Goal: Task Accomplishment & Management: Manage account settings

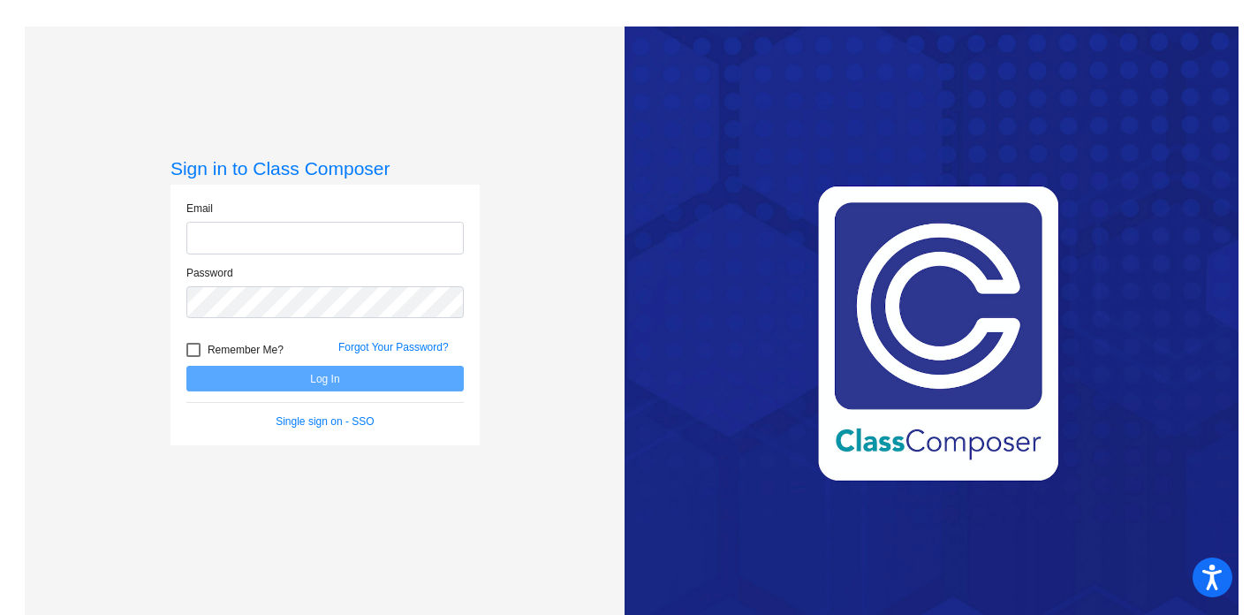
type input "[EMAIL_ADDRESS][DOMAIN_NAME]"
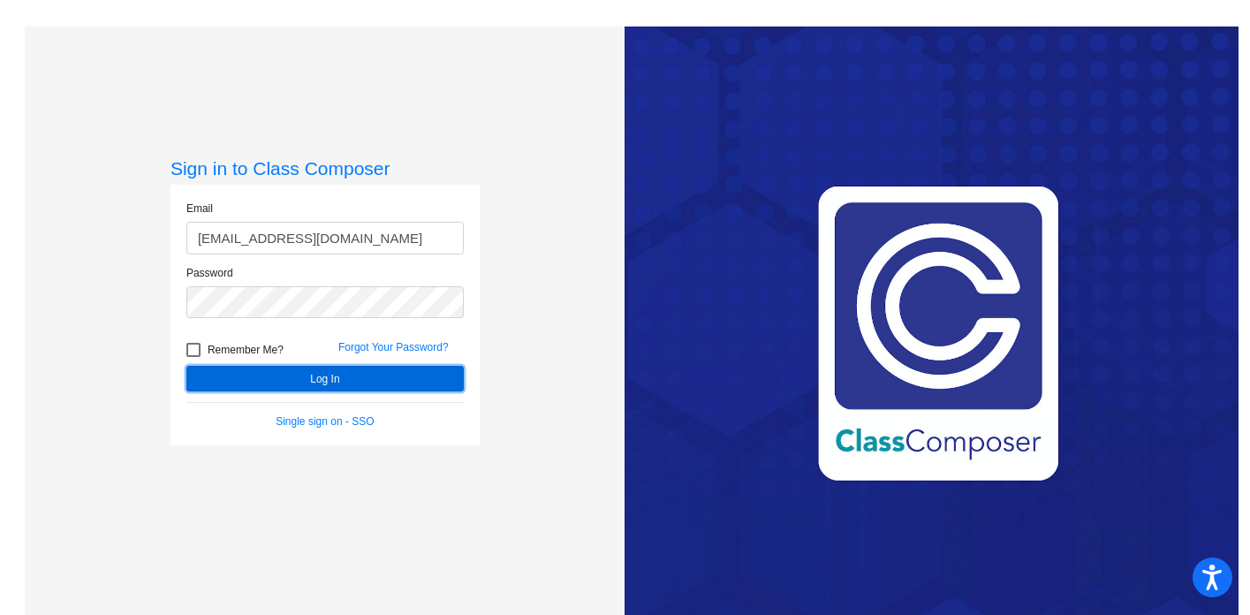
click at [323, 384] on button "Log In" at bounding box center [324, 379] width 277 height 26
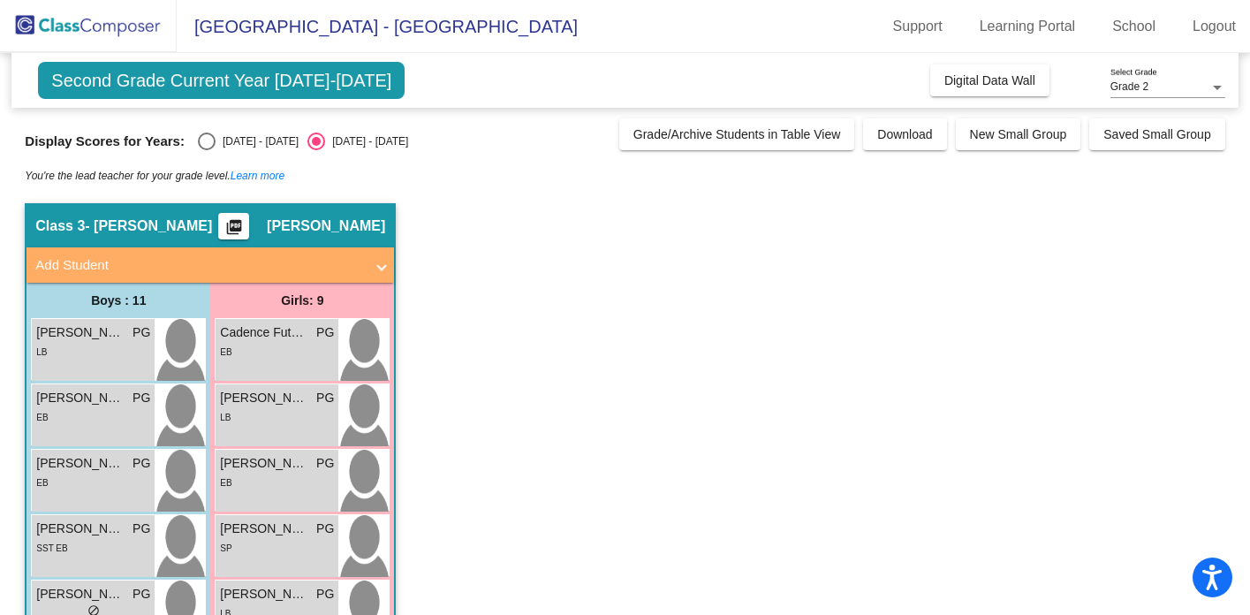
click at [207, 137] on div "Select an option" at bounding box center [207, 142] width 18 height 18
click at [207, 150] on input "[DATE] - [DATE]" at bounding box center [206, 150] width 1 height 1
radio input "true"
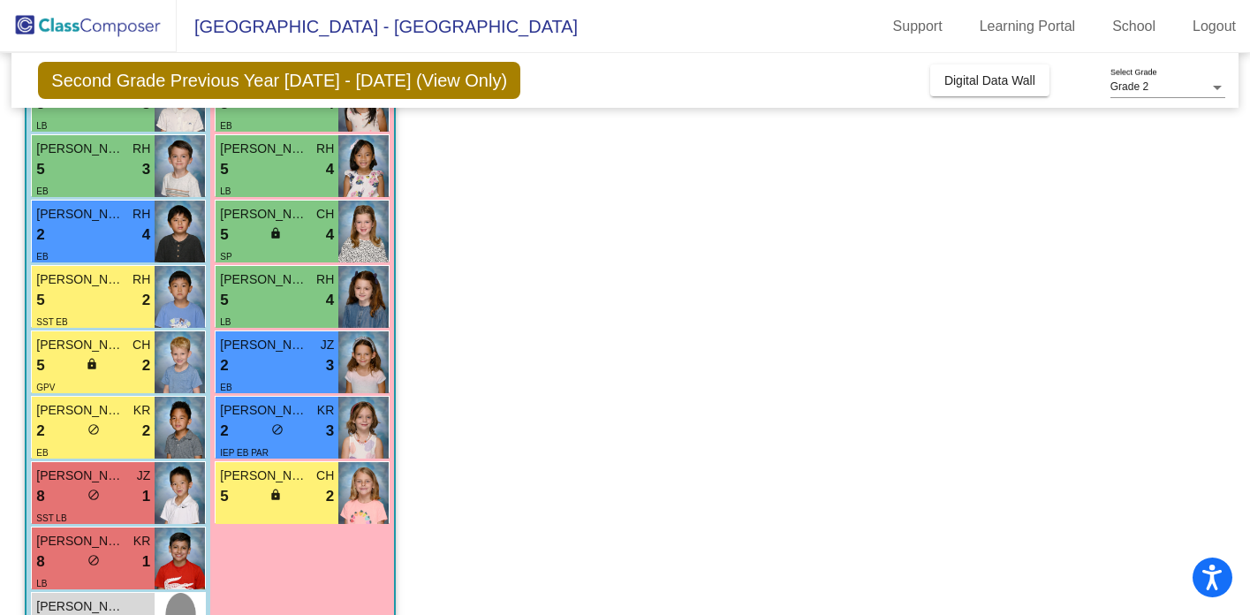
scroll to position [366, 0]
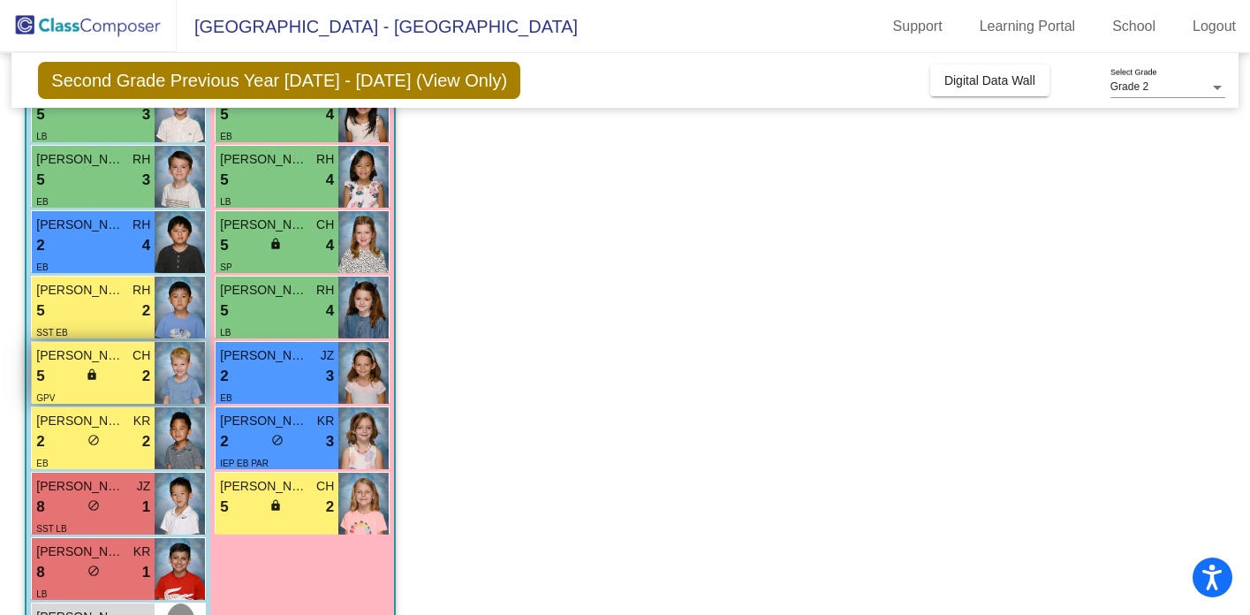
click at [87, 373] on span "lock" at bounding box center [92, 374] width 12 height 12
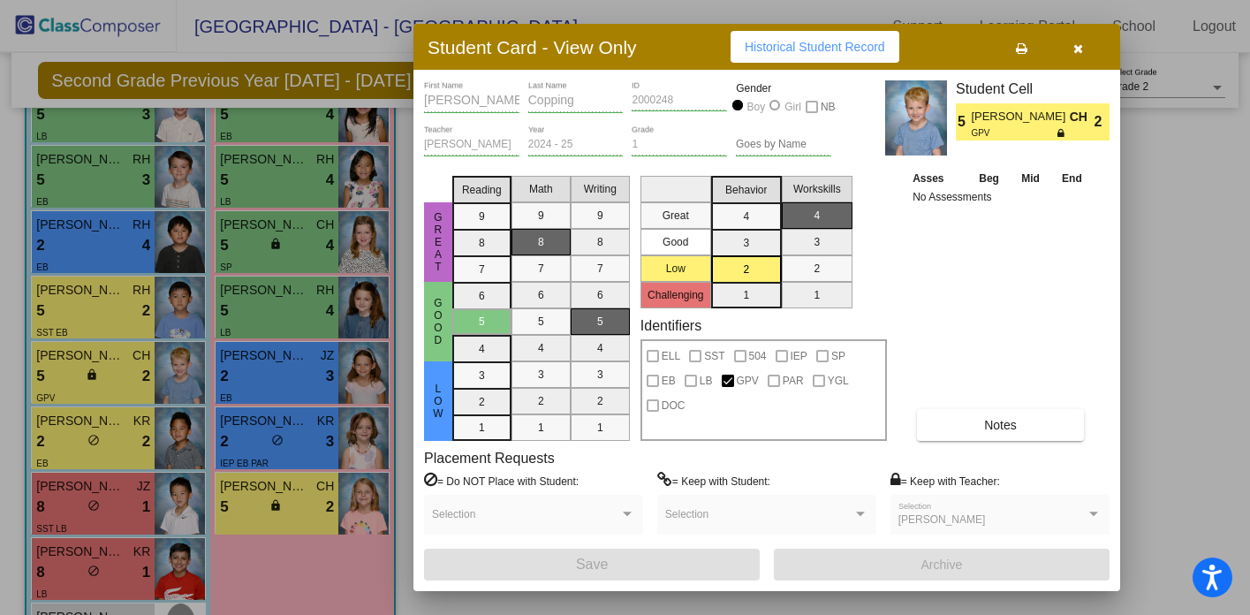
click at [106, 429] on div at bounding box center [625, 307] width 1250 height 615
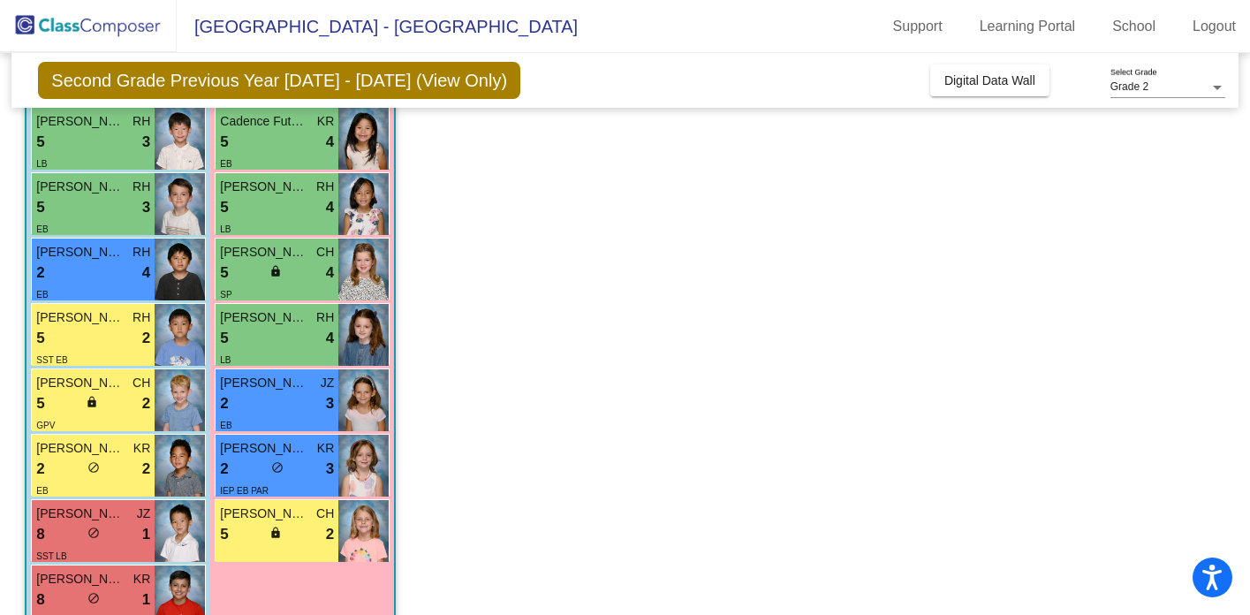
scroll to position [354, 0]
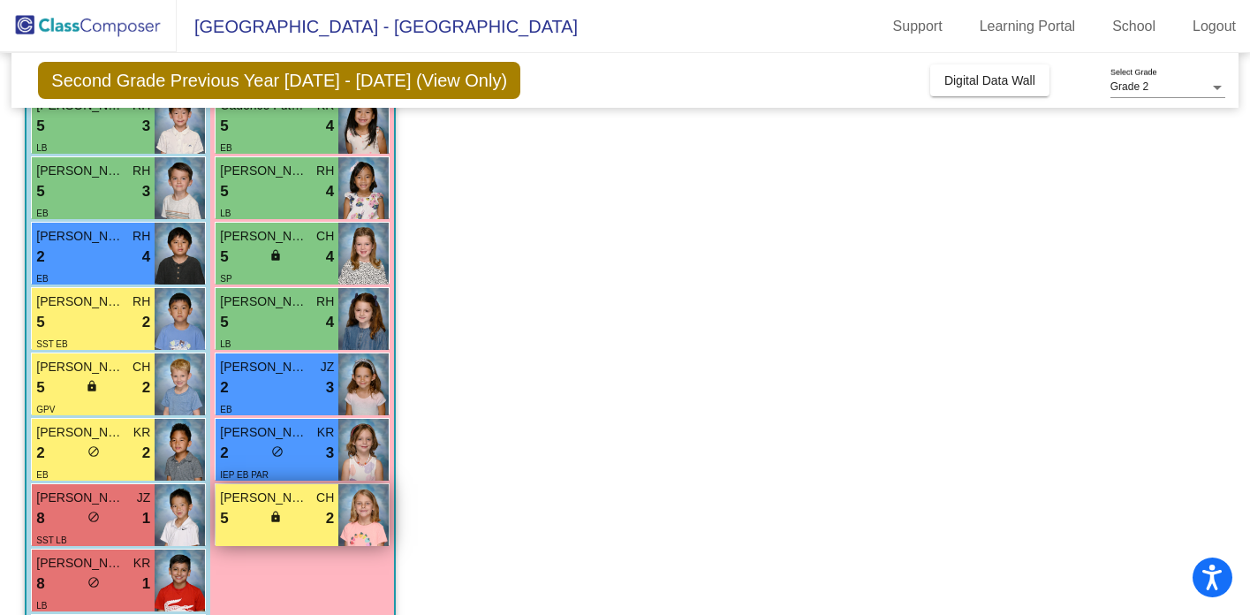
click at [275, 498] on span "[PERSON_NAME] Van Der [PERSON_NAME]" at bounding box center [264, 498] width 88 height 19
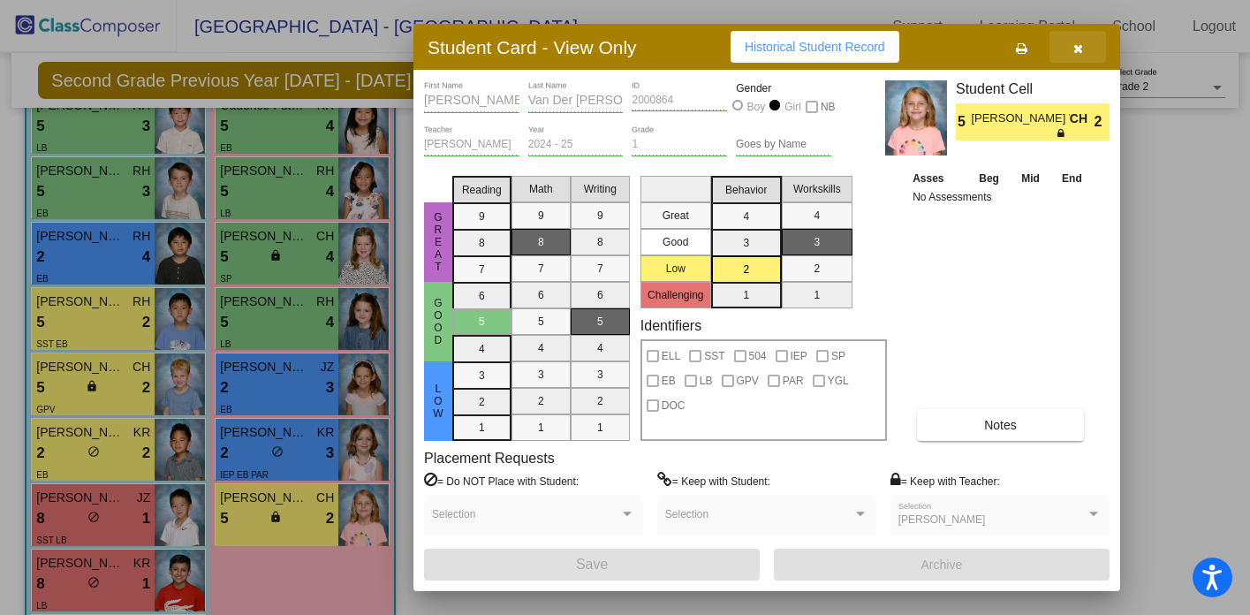
click at [1076, 42] on icon "button" at bounding box center [1079, 48] width 10 height 12
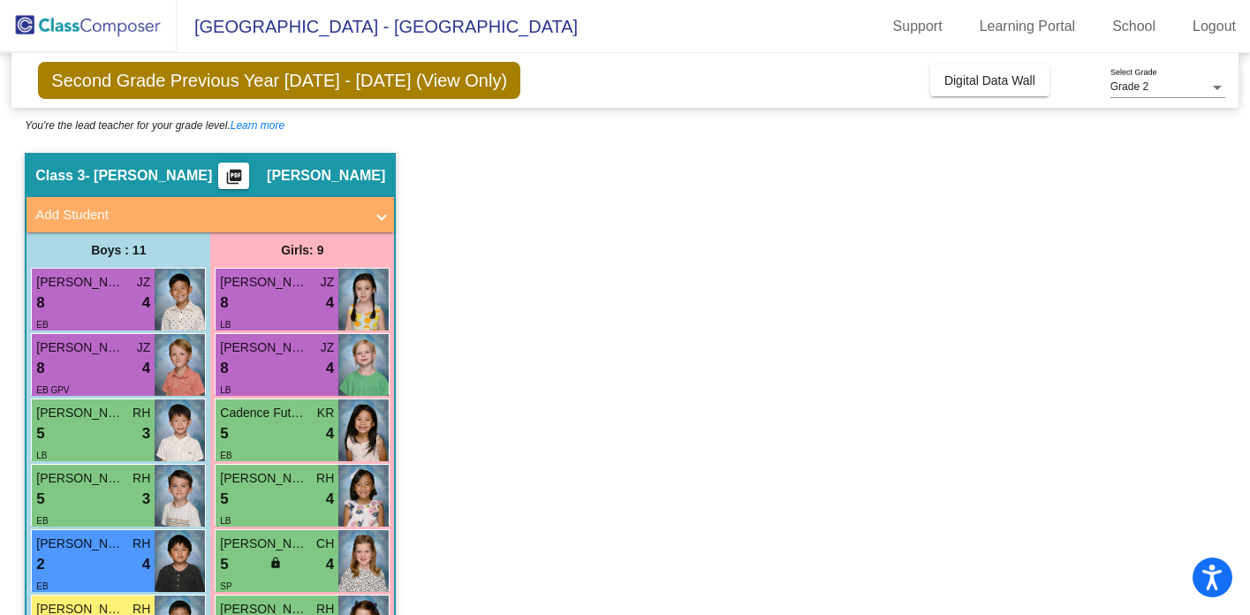
scroll to position [0, 0]
